Goal: Communication & Community: Ask a question

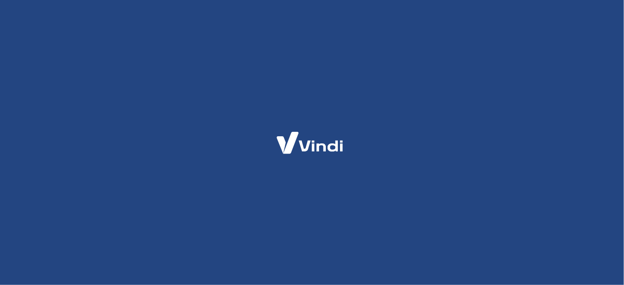
click at [415, 56] on div at bounding box center [312, 142] width 624 height 285
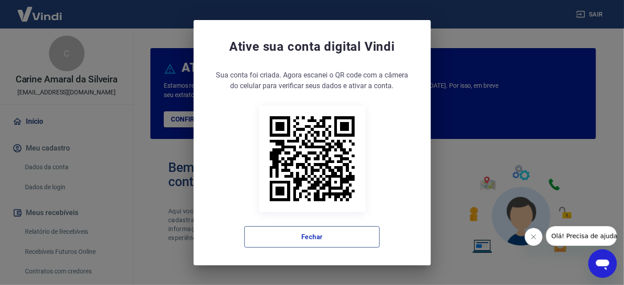
click at [351, 238] on button "Fechar" at bounding box center [311, 236] width 135 height 21
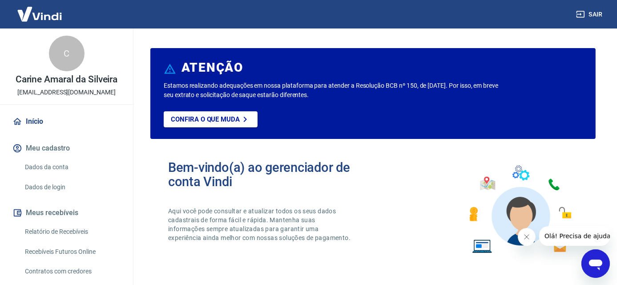
click at [49, 147] on button "Meu cadastro" at bounding box center [67, 148] width 112 height 20
click at [48, 167] on link "Dados da conta" at bounding box center [71, 167] width 101 height 18
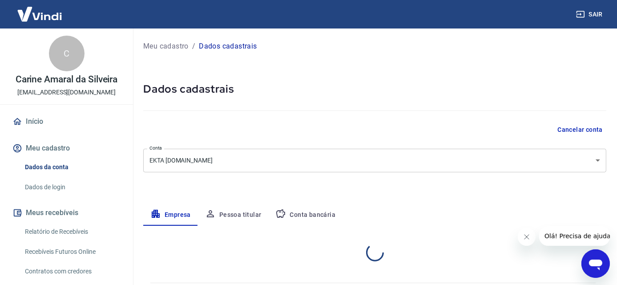
select select "RS"
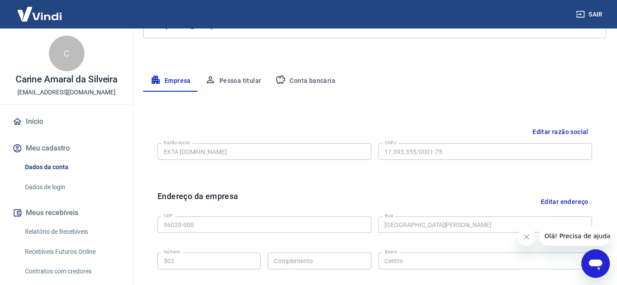
scroll to position [133, 0]
click at [59, 187] on link "Dados de login" at bounding box center [71, 187] width 101 height 18
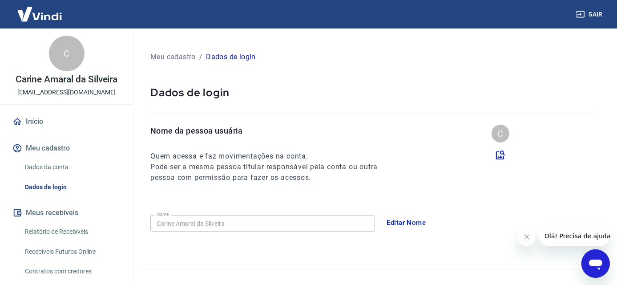
click at [41, 228] on link "Relatório de Recebíveis" at bounding box center [71, 231] width 101 height 18
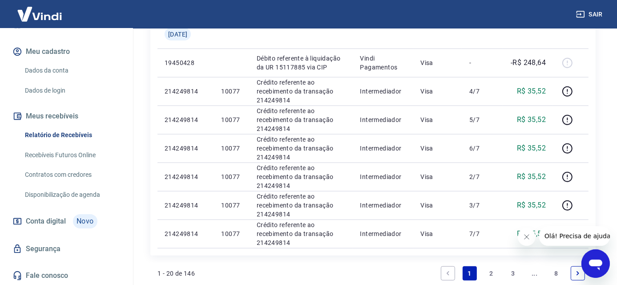
scroll to position [707, 0]
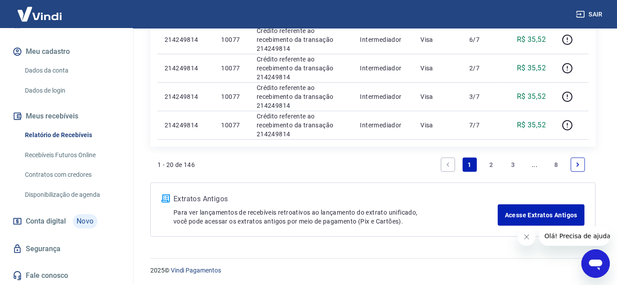
click at [54, 272] on link "Fale conosco" at bounding box center [67, 276] width 112 height 20
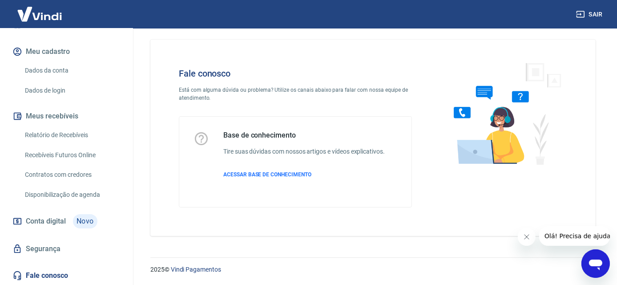
scroll to position [6, 0]
click at [576, 238] on span "Olá! Precisa de ajuda?" at bounding box center [578, 235] width 69 height 7
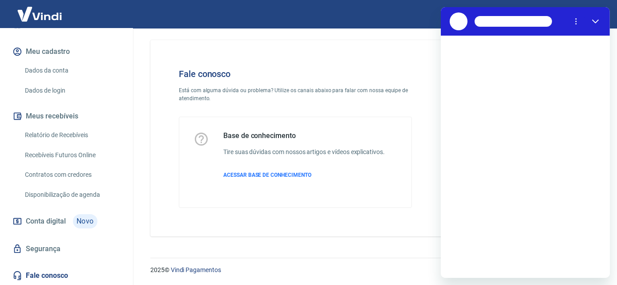
scroll to position [0, 0]
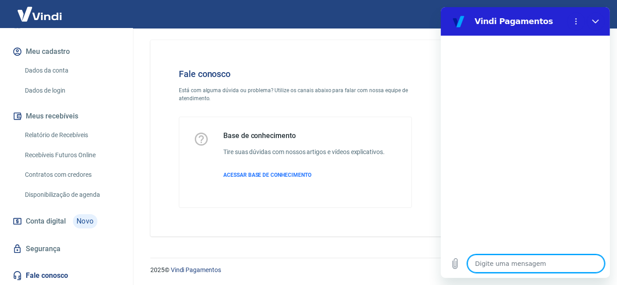
click at [485, 262] on textarea at bounding box center [535, 263] width 137 height 18
type textarea "b"
type textarea "x"
type textarea "bo"
type textarea "x"
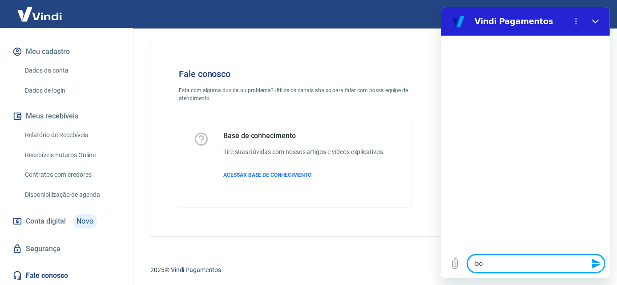
type textarea "bom"
type textarea "x"
type textarea "bom,"
type textarea "x"
type textarea "bom,"
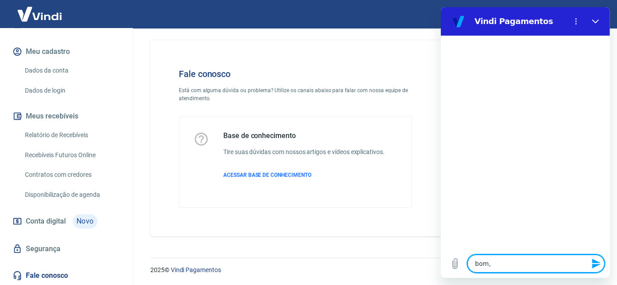
type textarea "x"
type textarea "bom, d"
type textarea "x"
type textarea "bom, di"
type textarea "x"
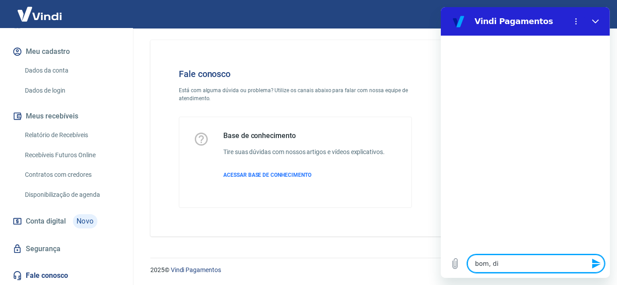
type textarea "bom, dia"
type textarea "x"
type textarea "bom, dia"
type textarea "x"
click at [533, 215] on div at bounding box center [524, 143] width 169 height 214
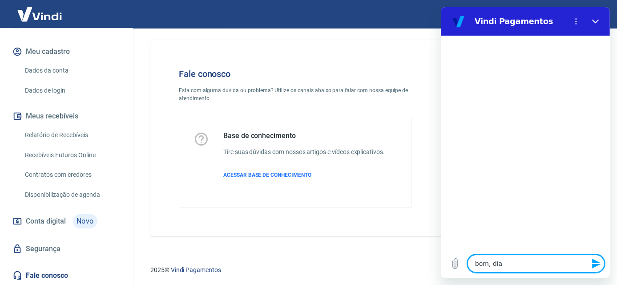
click at [515, 262] on textarea "bom, dia" at bounding box center [535, 263] width 137 height 18
type textarea "bom, dia"
type textarea "x"
type textarea "bom, dia"
type textarea "x"
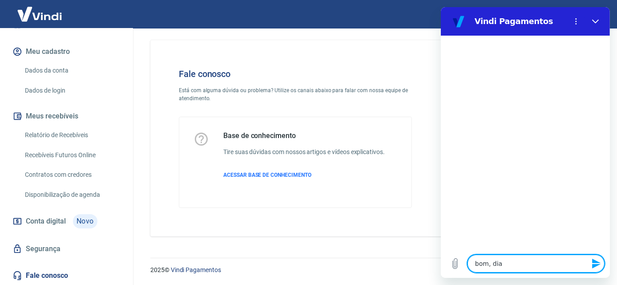
type textarea "bom, dia s"
type textarea "x"
type textarea "bom, dia so"
type textarea "x"
type textarea "bom, dia soc"
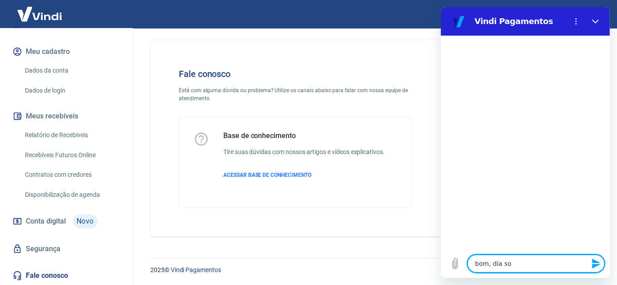
type textarea "x"
type textarea "bom, dia soci"
type textarea "x"
type textarea "bom, dia soc"
type textarea "x"
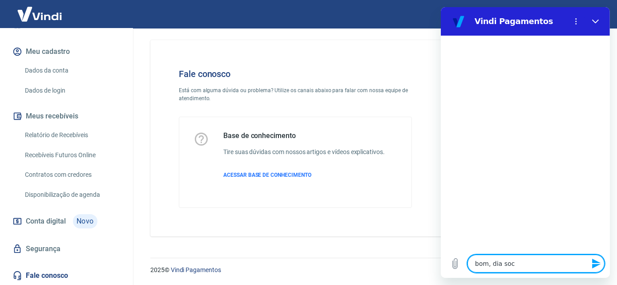
type textarea "bom, dia so"
type textarea "x"
type textarea "bom, dia s"
type textarea "x"
type textarea "bom, dia"
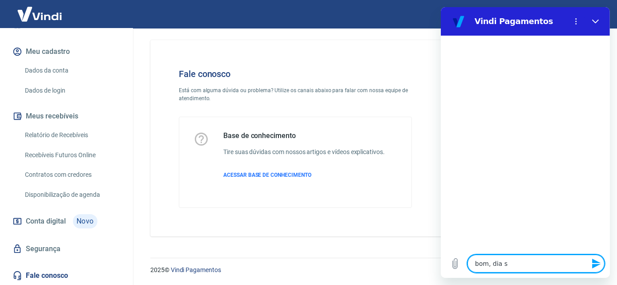
type textarea "x"
type textarea "bom, dia"
type textarea "x"
type textarea "bom, dia q"
type textarea "x"
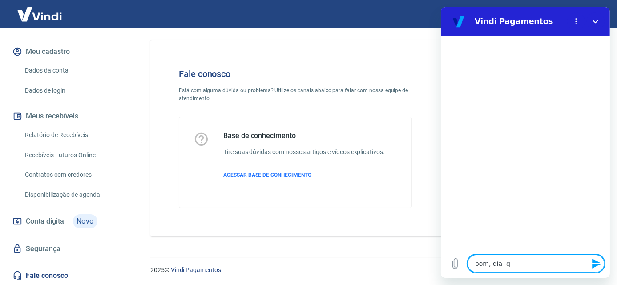
type textarea "bom, dia qu"
type textarea "x"
type textarea "bom, dia qua"
type textarea "x"
type textarea "bom, dia quai"
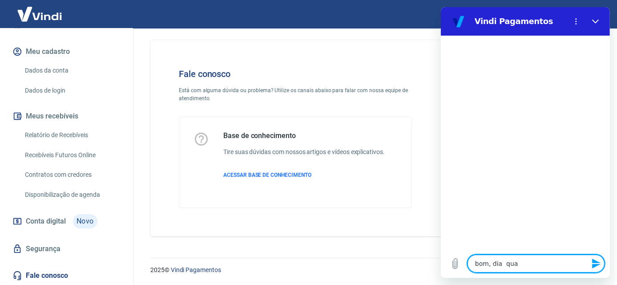
type textarea "x"
type textarea "bom, dia quais"
type textarea "x"
type textarea "bom, dia quais"
type textarea "x"
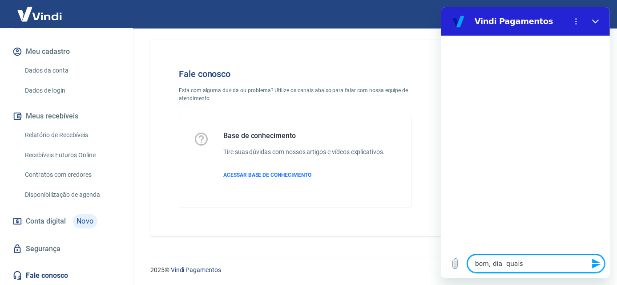
type textarea "bom, dia quais s"
type textarea "x"
type textarea "bom, dia quais sã"
type textarea "x"
type textarea "bom, dia quais são"
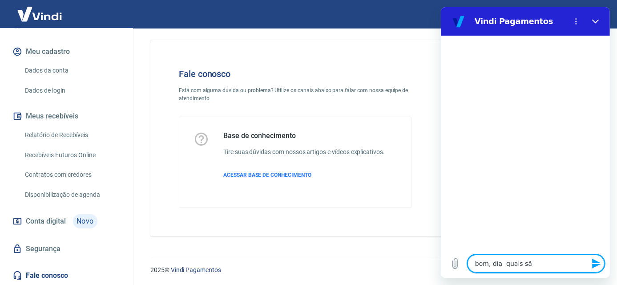
type textarea "x"
type textarea "bom, dia quais são"
type textarea "x"
type textarea "bom, dia quais são o"
type textarea "x"
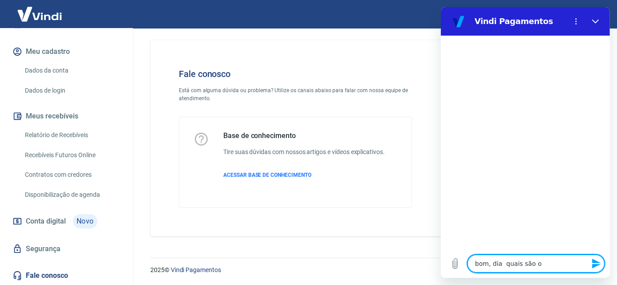
type textarea "bom, dia quais são os"
type textarea "x"
type textarea "bom, dia quais são os"
type textarea "x"
type textarea "bom, dia quais são os v"
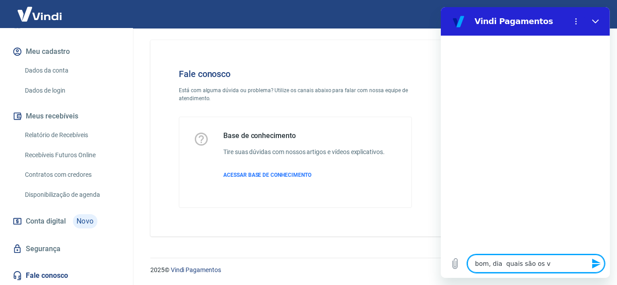
type textarea "x"
type textarea "bom, dia quais são os va"
type textarea "x"
type textarea "bom, dia quais são os val"
type textarea "x"
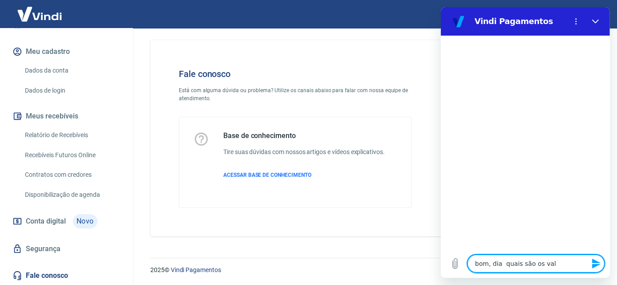
type textarea "bom, dia quais são os valo"
type textarea "x"
type textarea "bom, dia quais são os valor"
type textarea "x"
type textarea "bom, dia quais são os valore"
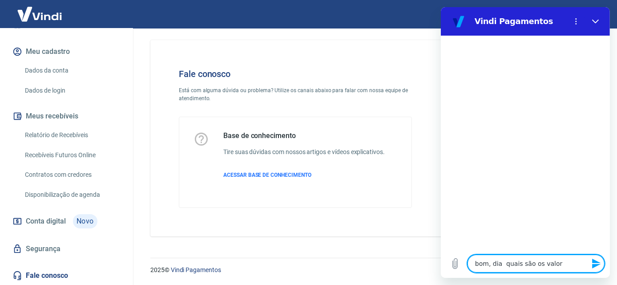
type textarea "x"
type textarea "bom, dia quais são os valores"
type textarea "x"
type textarea "bom, dia quais são os valores"
type textarea "x"
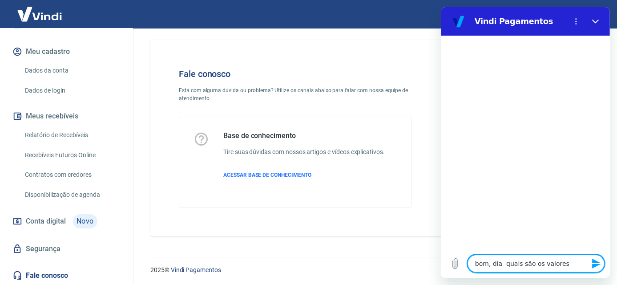
type textarea "bom, dia quais são os valores d"
type textarea "x"
type textarea "bom, dia quais são os valores do"
type textarea "x"
type textarea "bom, dia quais são os valores dos"
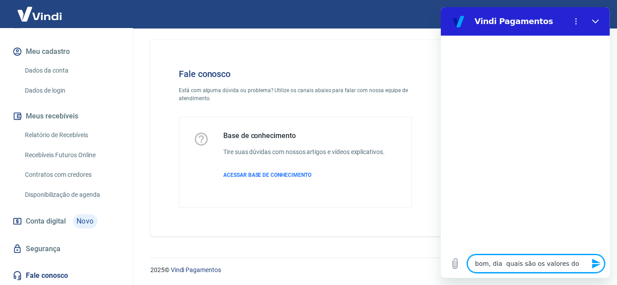
type textarea "x"
type textarea "bom, dia quais são os valores dos"
type textarea "x"
type textarea "bom, dia quais são os valores dos p"
type textarea "x"
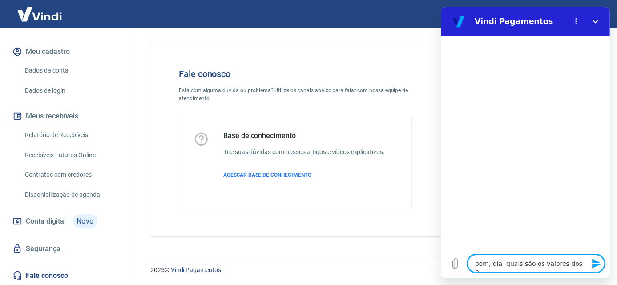
type textarea "bom, dia quais são os valores dos pl"
type textarea "x"
type textarea "bom, dia quais são os valores dos pla"
type textarea "x"
type textarea "bom, dia quais são os valores dos plan"
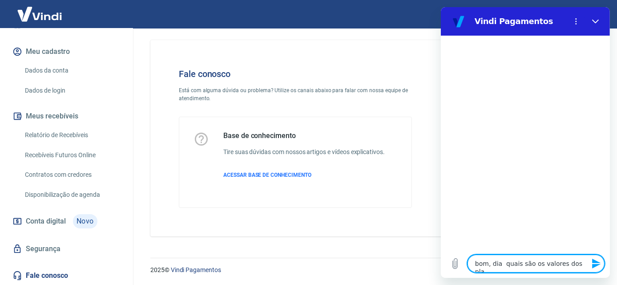
type textarea "x"
type textarea "bom, dia quais são os valores dos plano"
type textarea "x"
type textarea "bom, dia quais são os valores dos planos"
type textarea "x"
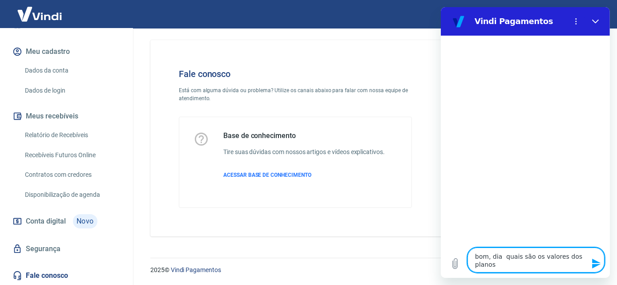
type textarea "bom, dia quais são os valores dos planos"
type textarea "x"
type textarea "bom, dia quais são os valores dos planos d"
type textarea "x"
type textarea "bom, dia quais são os valores dos planos da"
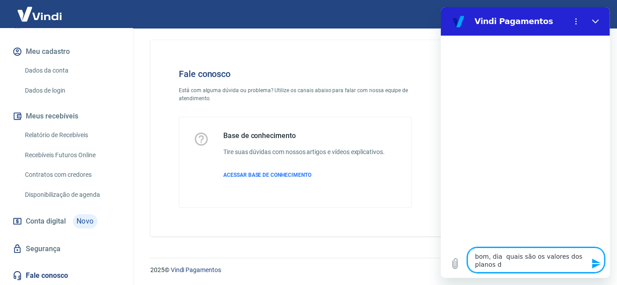
type textarea "x"
type textarea "bom, dia quais são os valores dos planos dam"
type textarea "x"
type textarea "bom, dia quais são os valores dos planos dam"
type textarea "x"
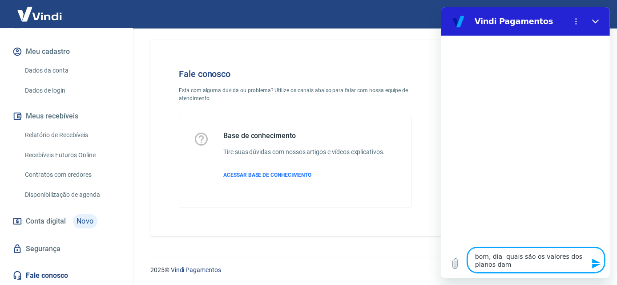
type textarea "bom, dia quais são os valores dos planos da"
type textarea "x"
type textarea "bom, dia quais são os valores dos planos da"
type textarea "x"
type textarea "bom, dia quais são os valores dos planos da v"
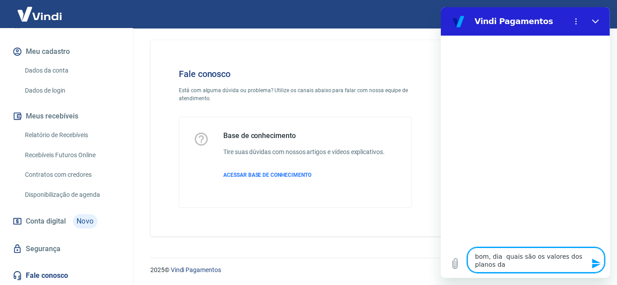
type textarea "x"
type textarea "bom, dia quais são os valores dos planos da vi"
type textarea "x"
type textarea "bom, dia quais são os valores dos planos da vin"
type textarea "x"
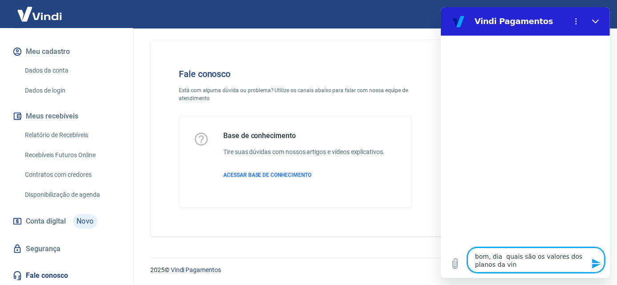
type textarea "bom, dia quais são os valores dos planos da vind"
type textarea "x"
type textarea "bom, dia quais são os valores dos planos da vindi"
type textarea "x"
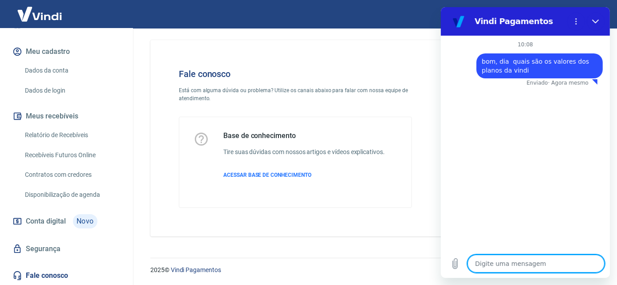
type textarea "x"
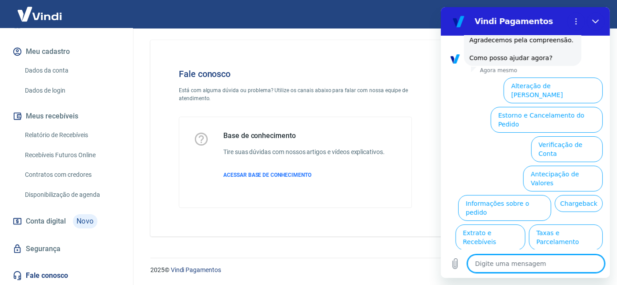
scroll to position [167, 0]
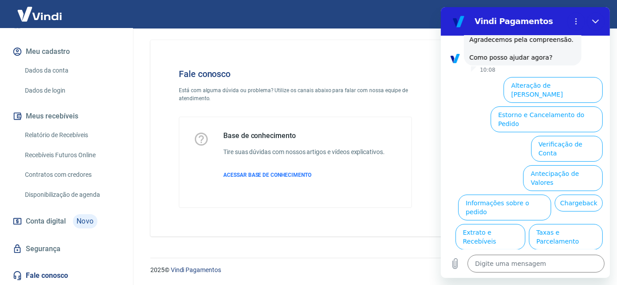
type textarea "x"
